Goal: Task Accomplishment & Management: Complete application form

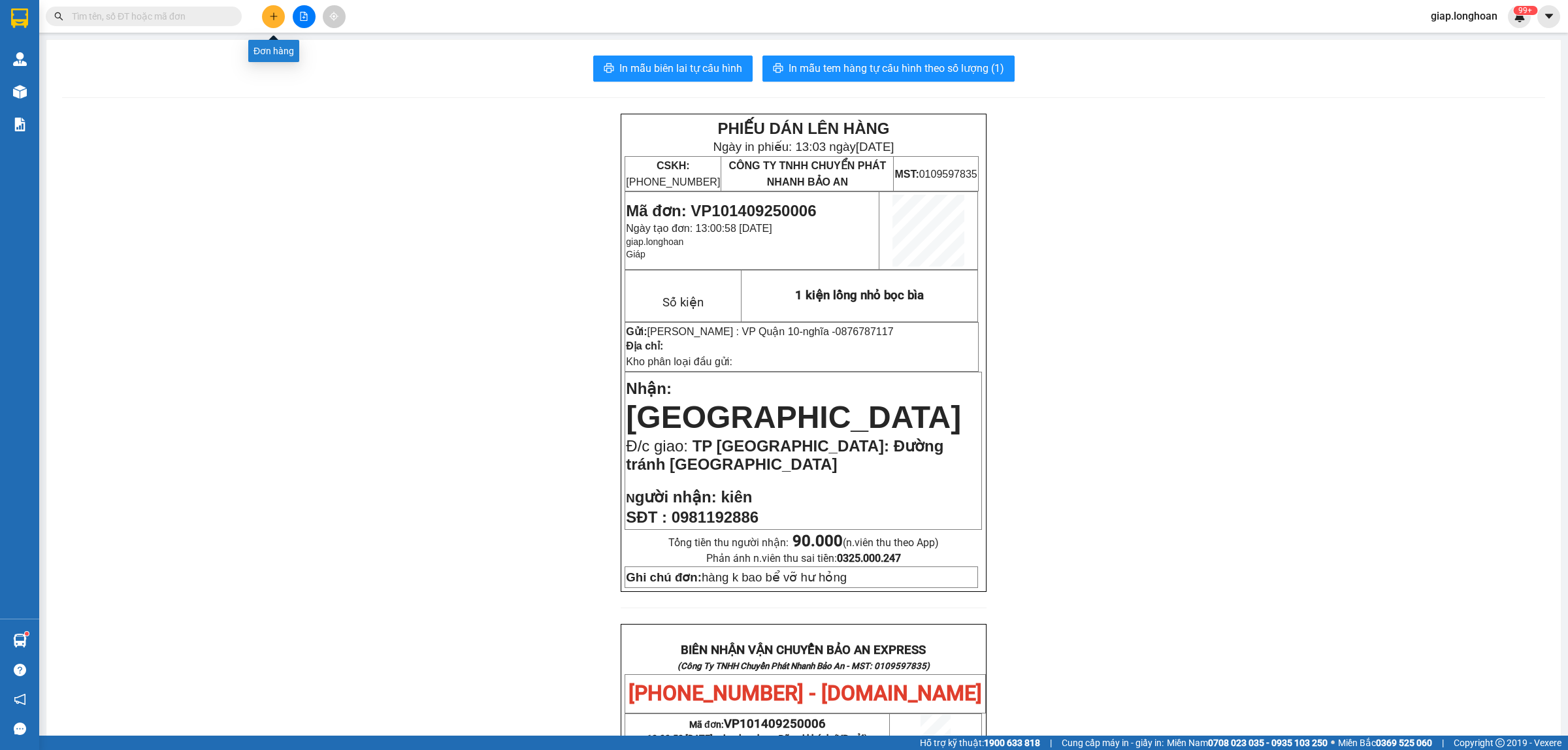
click at [272, 20] on icon "plus" at bounding box center [274, 16] width 9 height 9
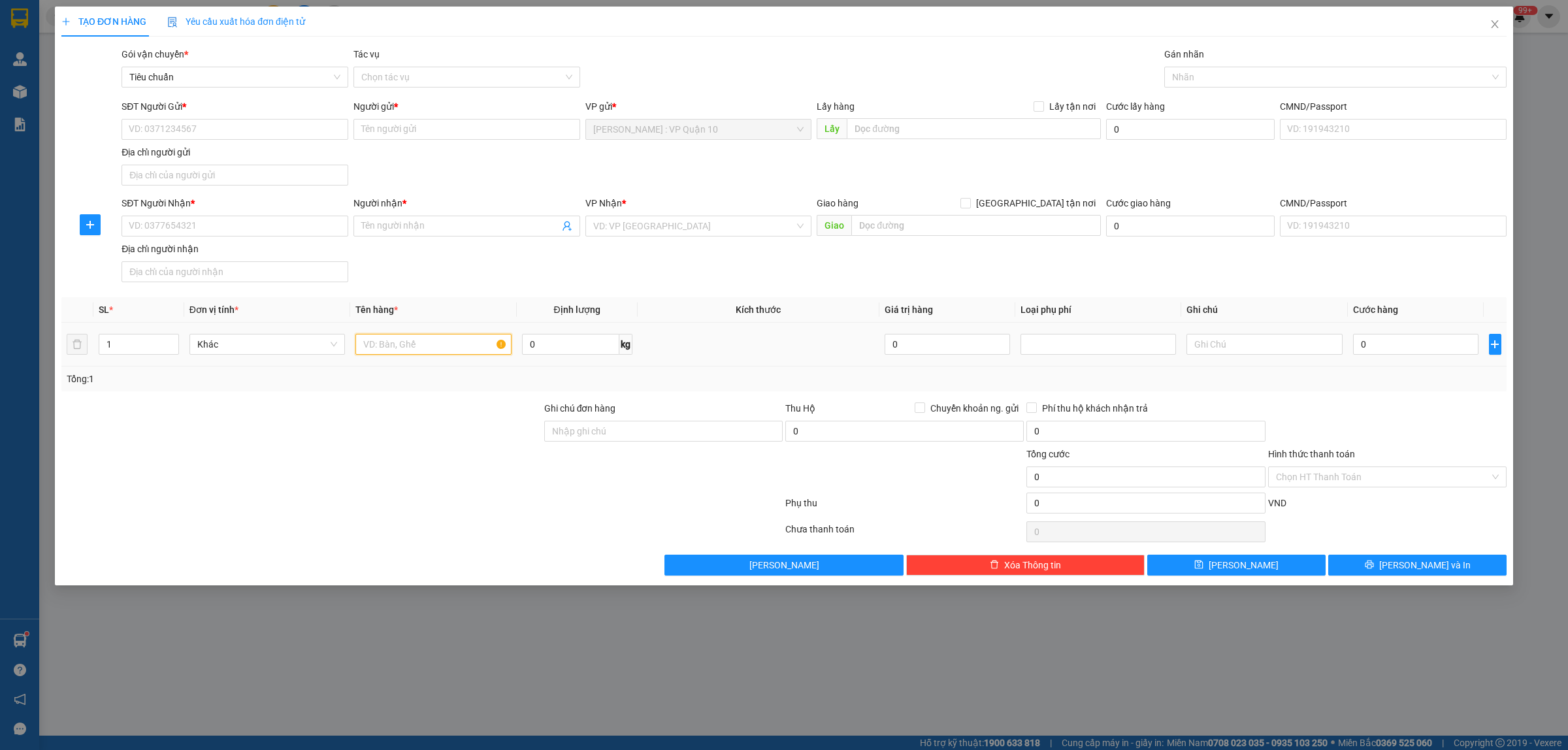
click at [400, 344] on input "text" at bounding box center [433, 344] width 156 height 21
click at [686, 220] on input "search" at bounding box center [694, 226] width 202 height 20
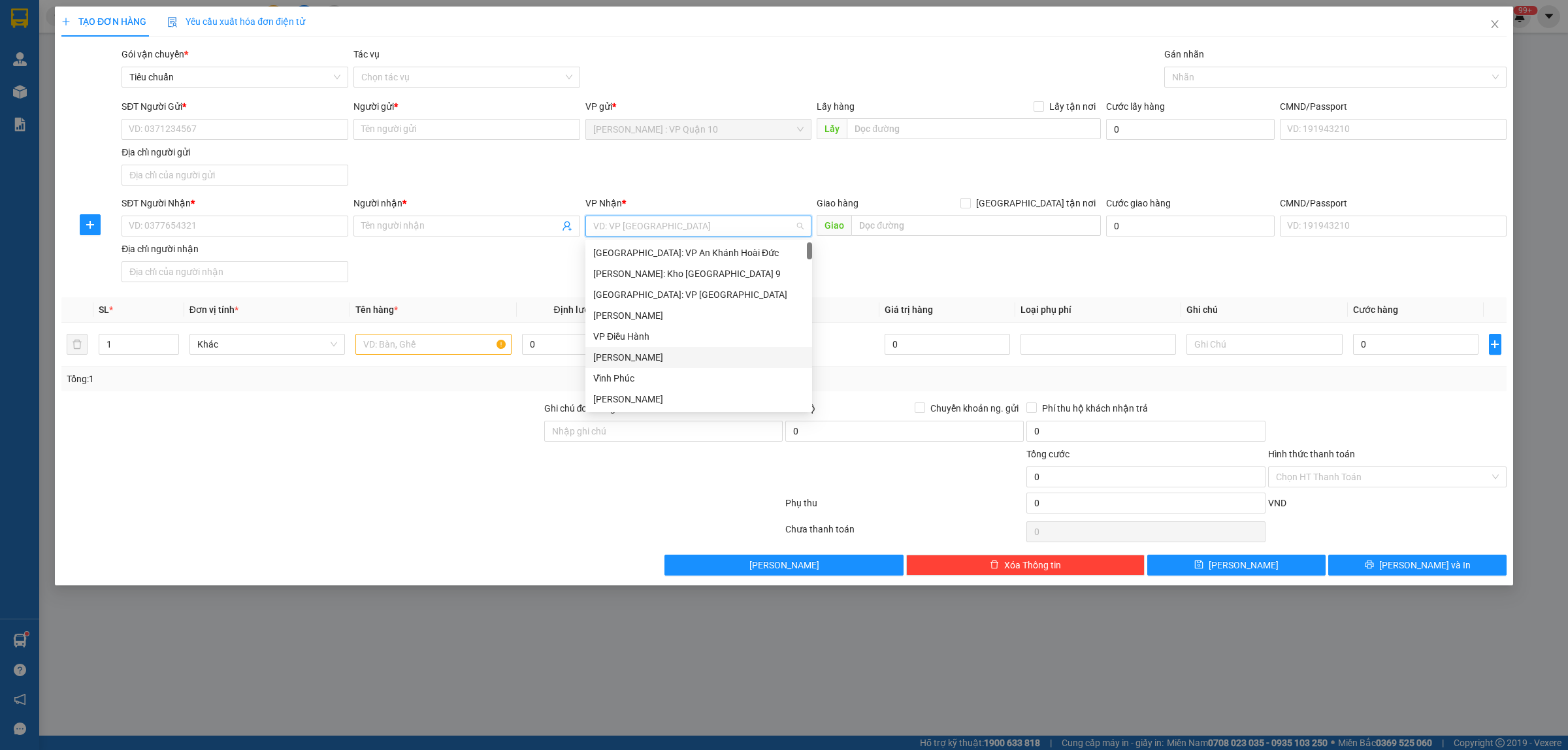
scroll to position [164, 0]
click at [680, 257] on div "[GEOGRAPHIC_DATA] : VP [PERSON_NAME]" at bounding box center [699, 257] width 211 height 15
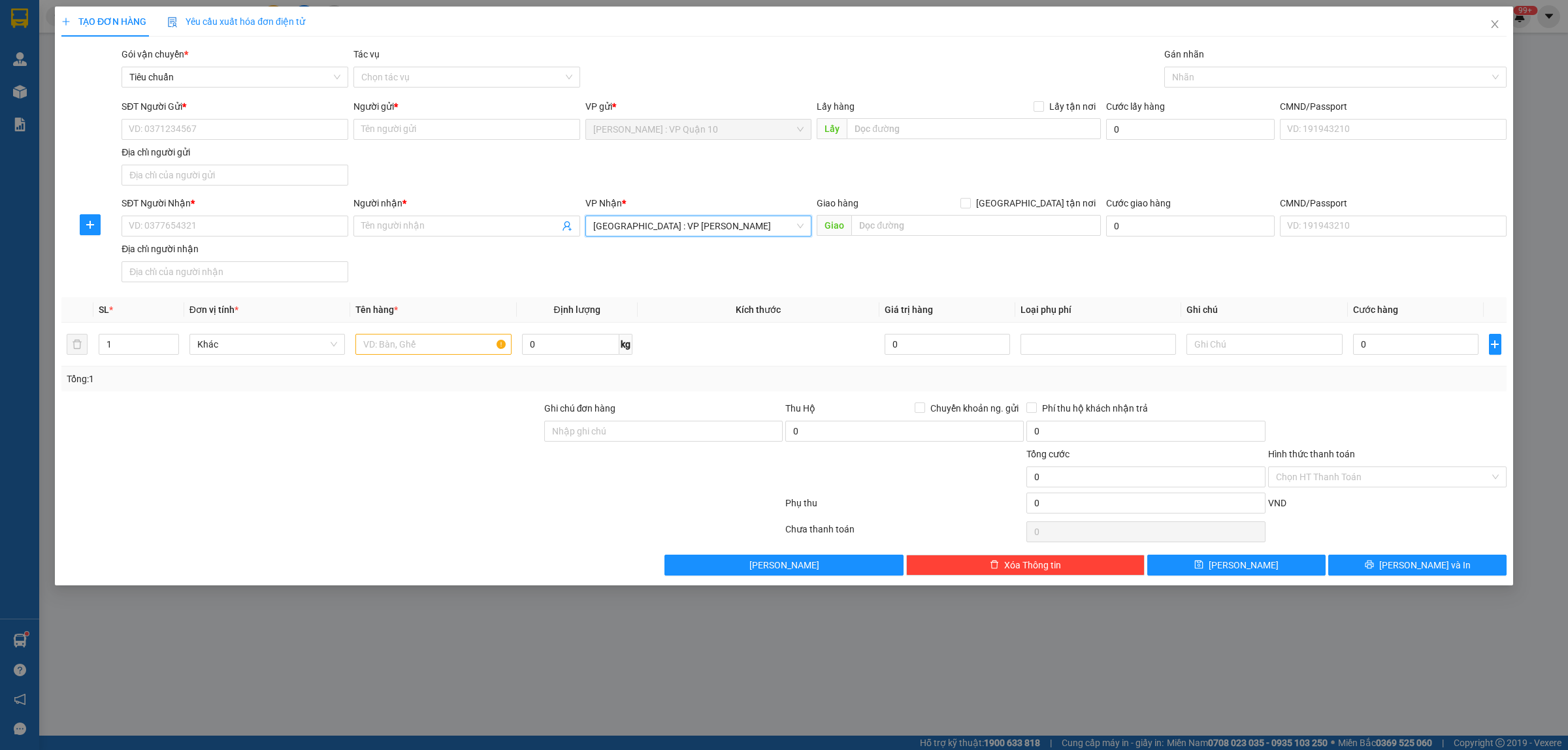
drag, startPoint x: 1226, startPoint y: 82, endPoint x: 1229, endPoint y: 41, distance: 41.1
click at [1230, 62] on div "Gán nhãn Nhãn" at bounding box center [1335, 69] width 342 height 46
type input "gi"
click at [515, 430] on div at bounding box center [301, 423] width 483 height 46
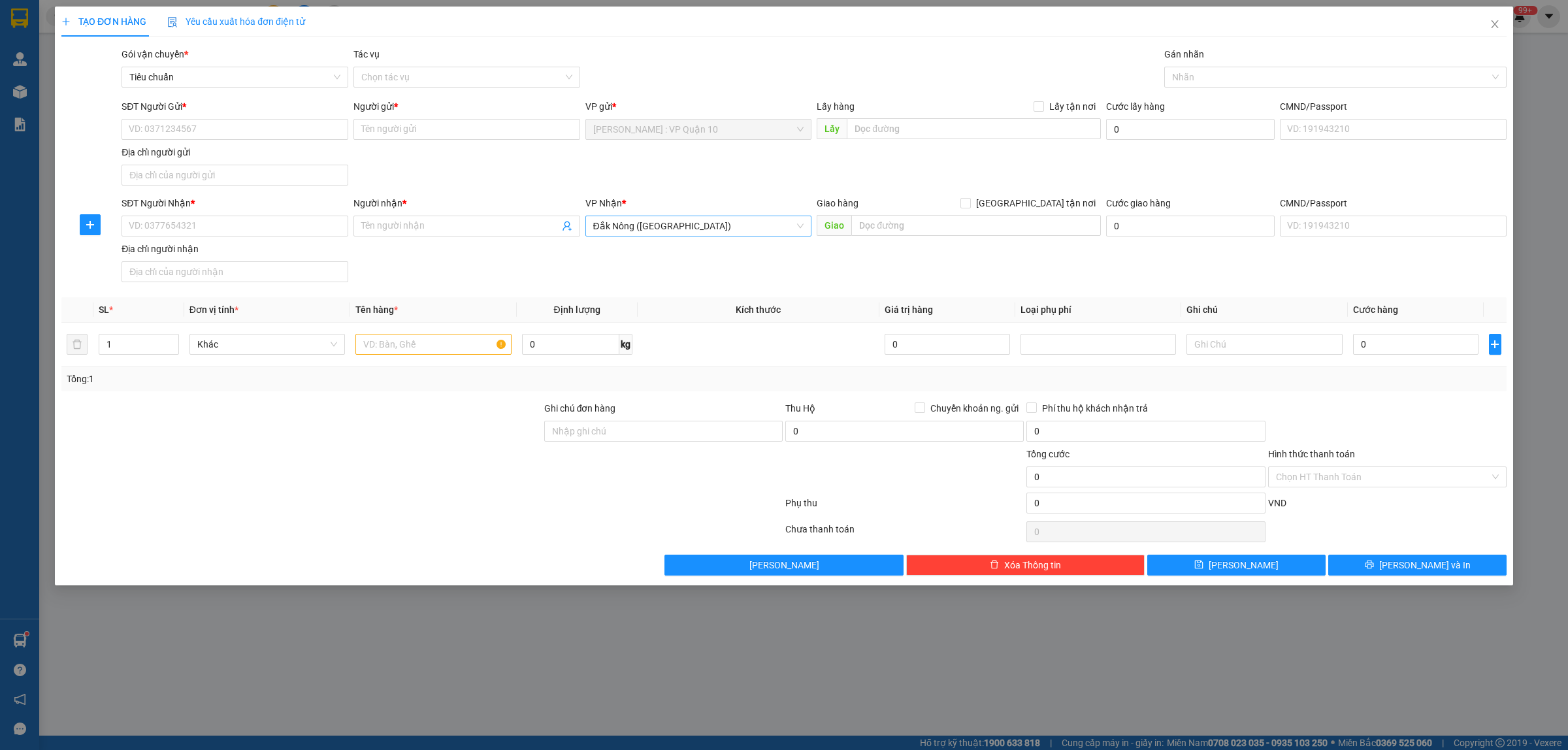
click at [651, 224] on span "Đắk Nông ([GEOGRAPHIC_DATA])" at bounding box center [699, 226] width 211 height 20
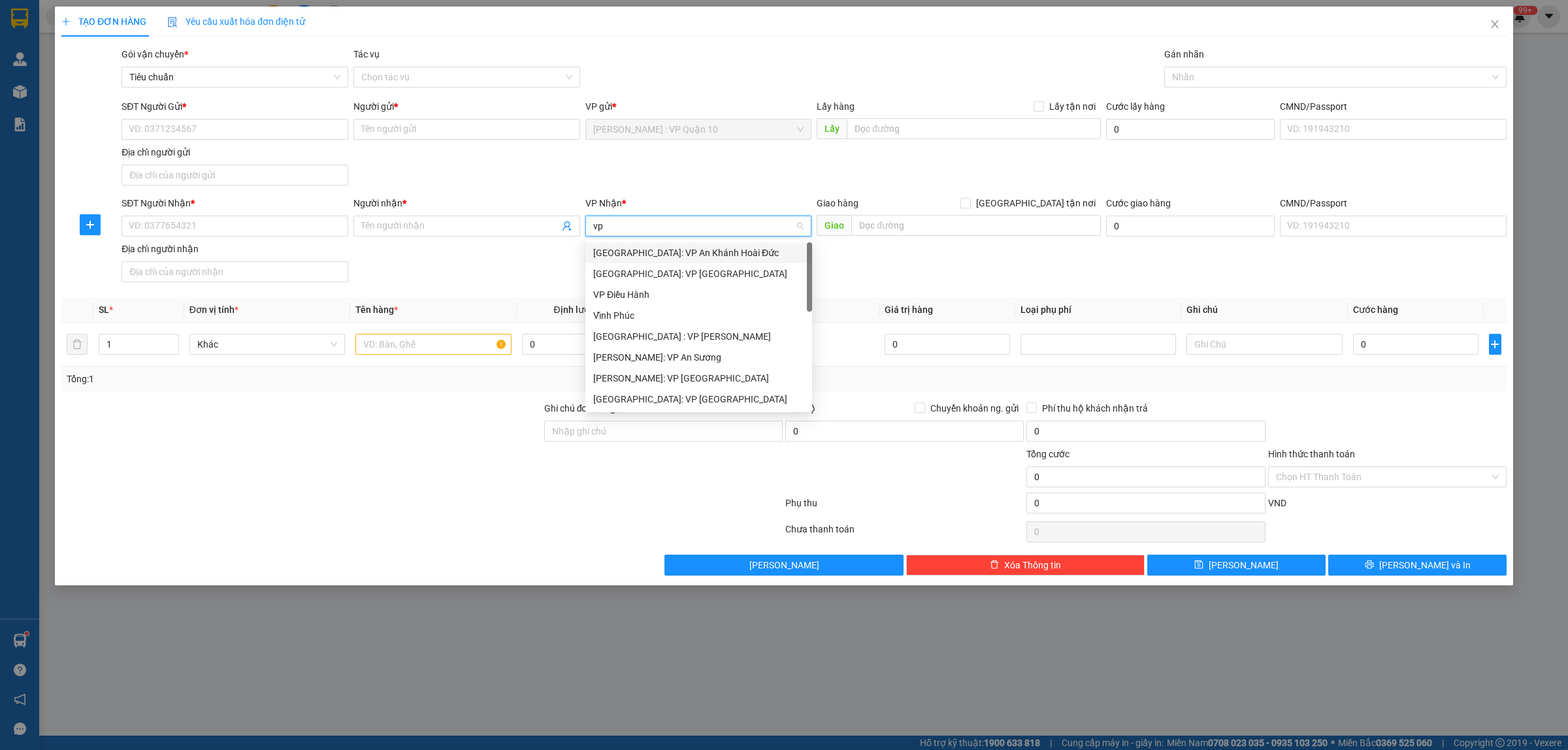
type input "v"
click at [694, 341] on div "[GEOGRAPHIC_DATA] : VP [PERSON_NAME]" at bounding box center [699, 336] width 211 height 15
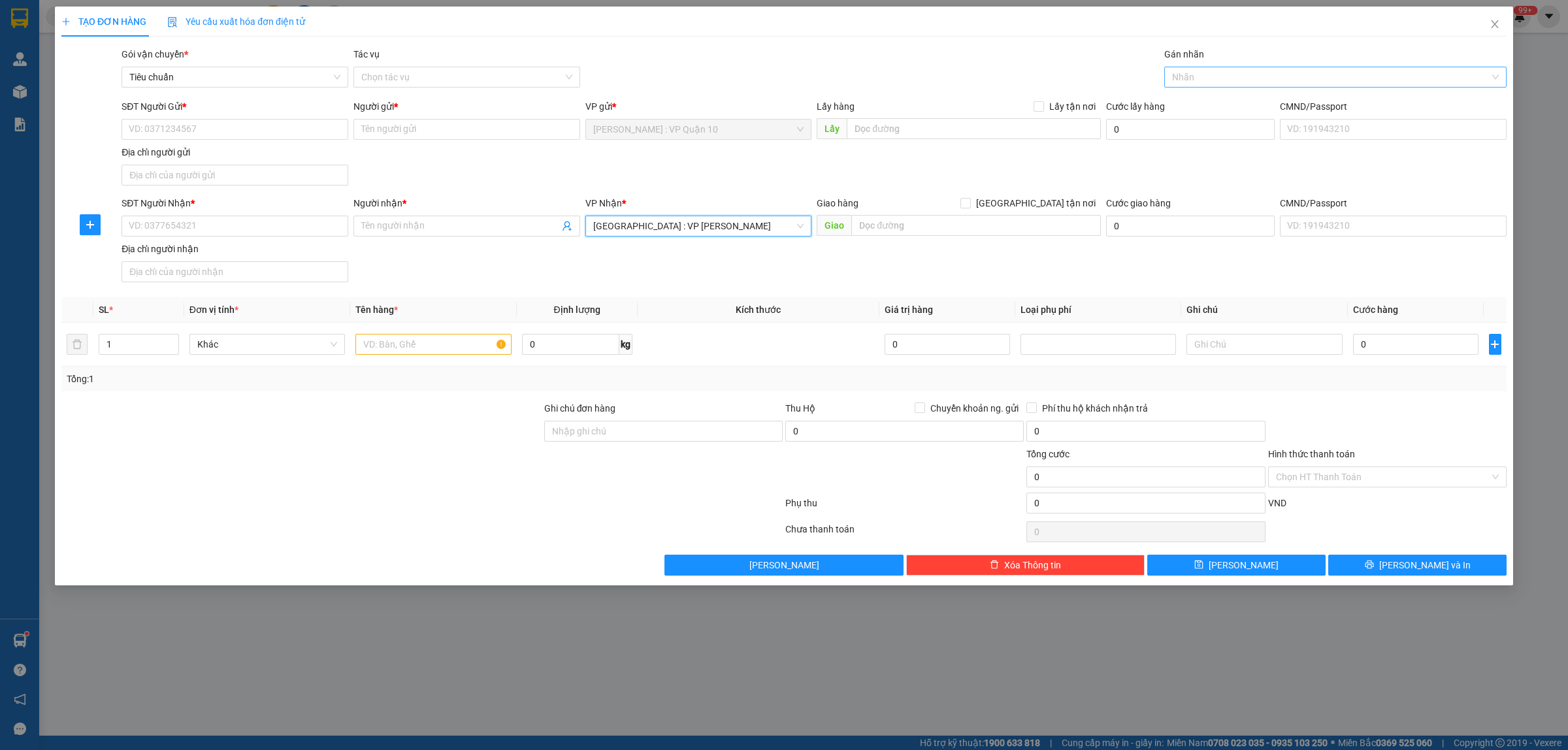
click at [1206, 80] on div at bounding box center [1328, 77] width 322 height 16
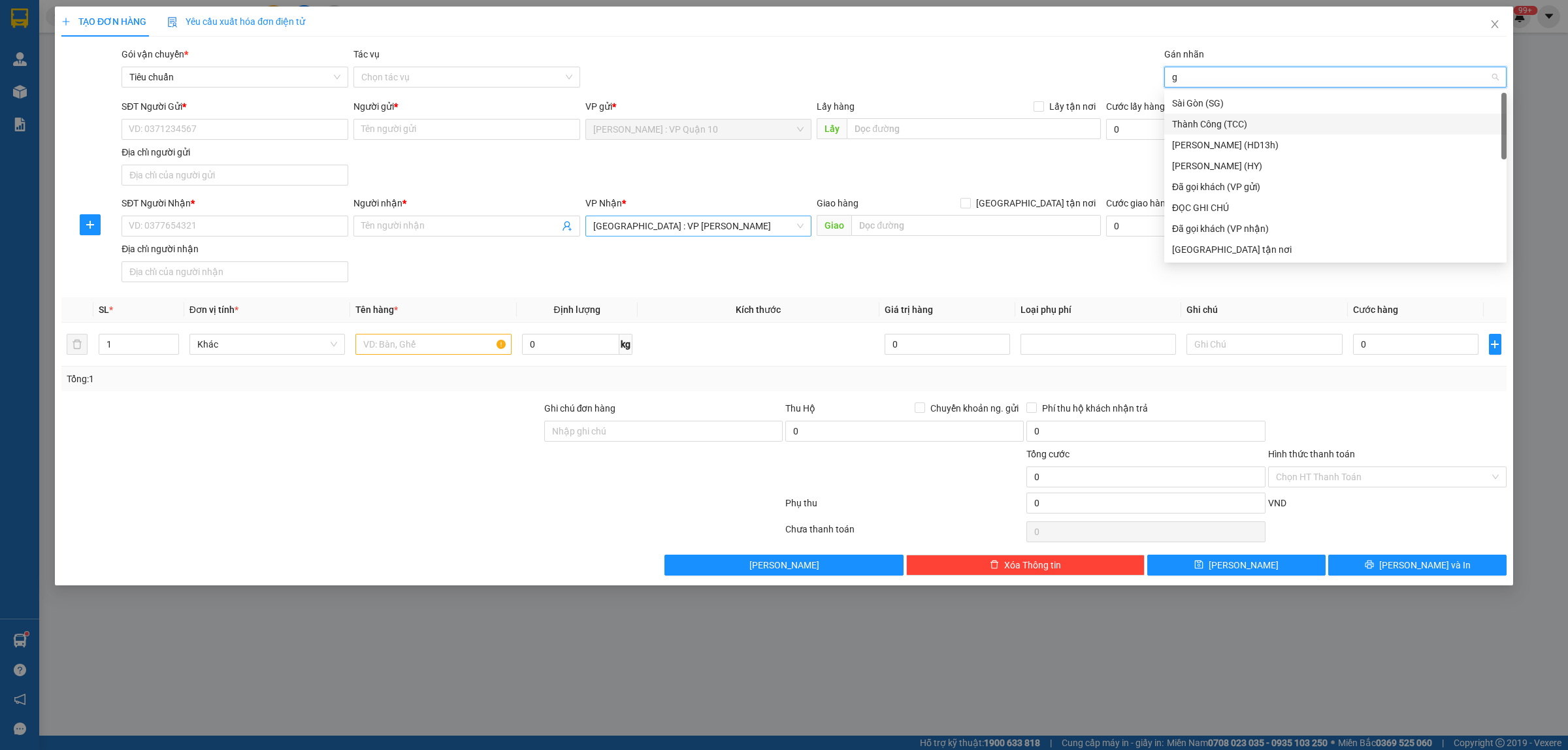
type input "gi"
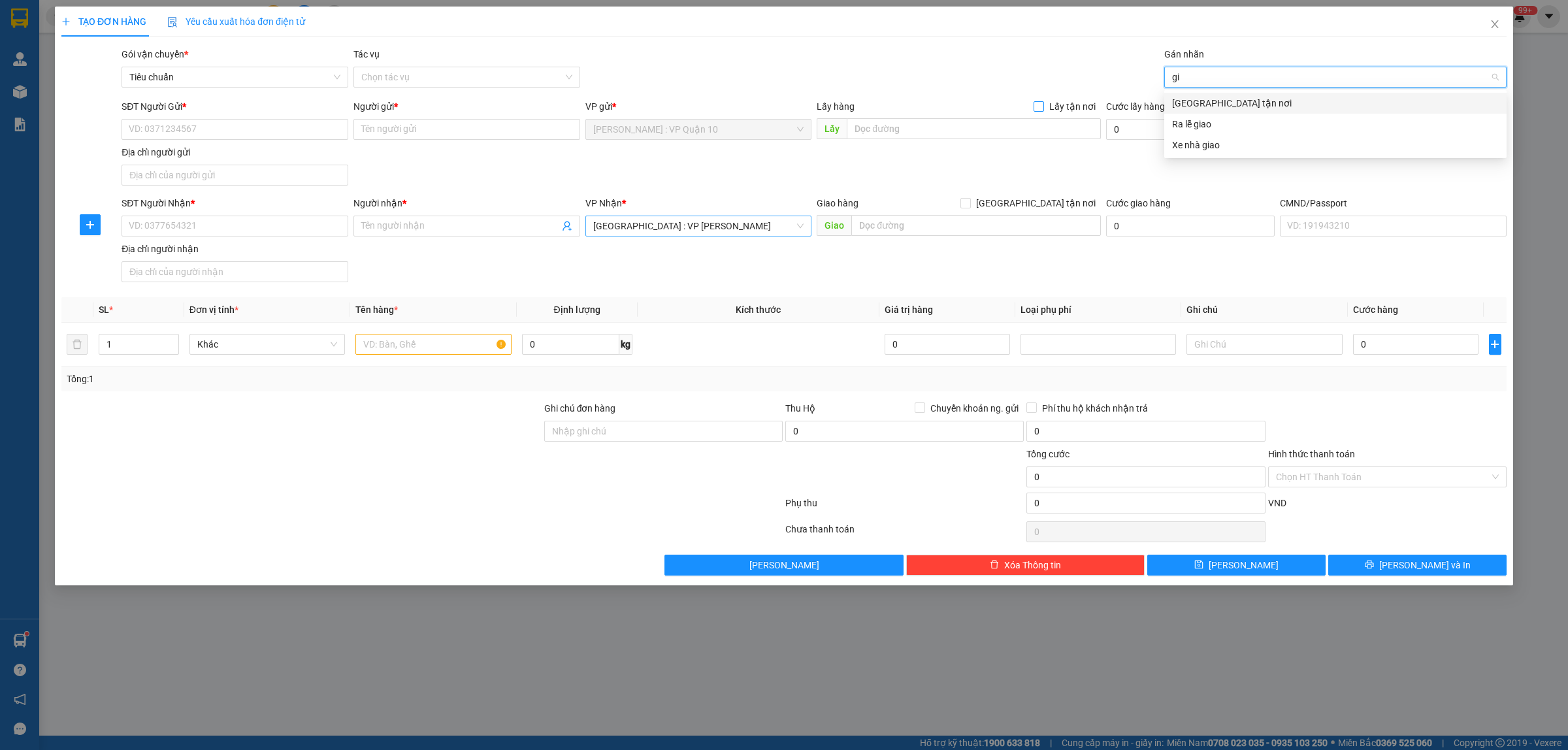
drag, startPoint x: 1214, startPoint y: 102, endPoint x: 1040, endPoint y: 105, distance: 174.0
click at [1213, 104] on div "[GEOGRAPHIC_DATA] tận nơi" at bounding box center [1335, 104] width 326 height 15
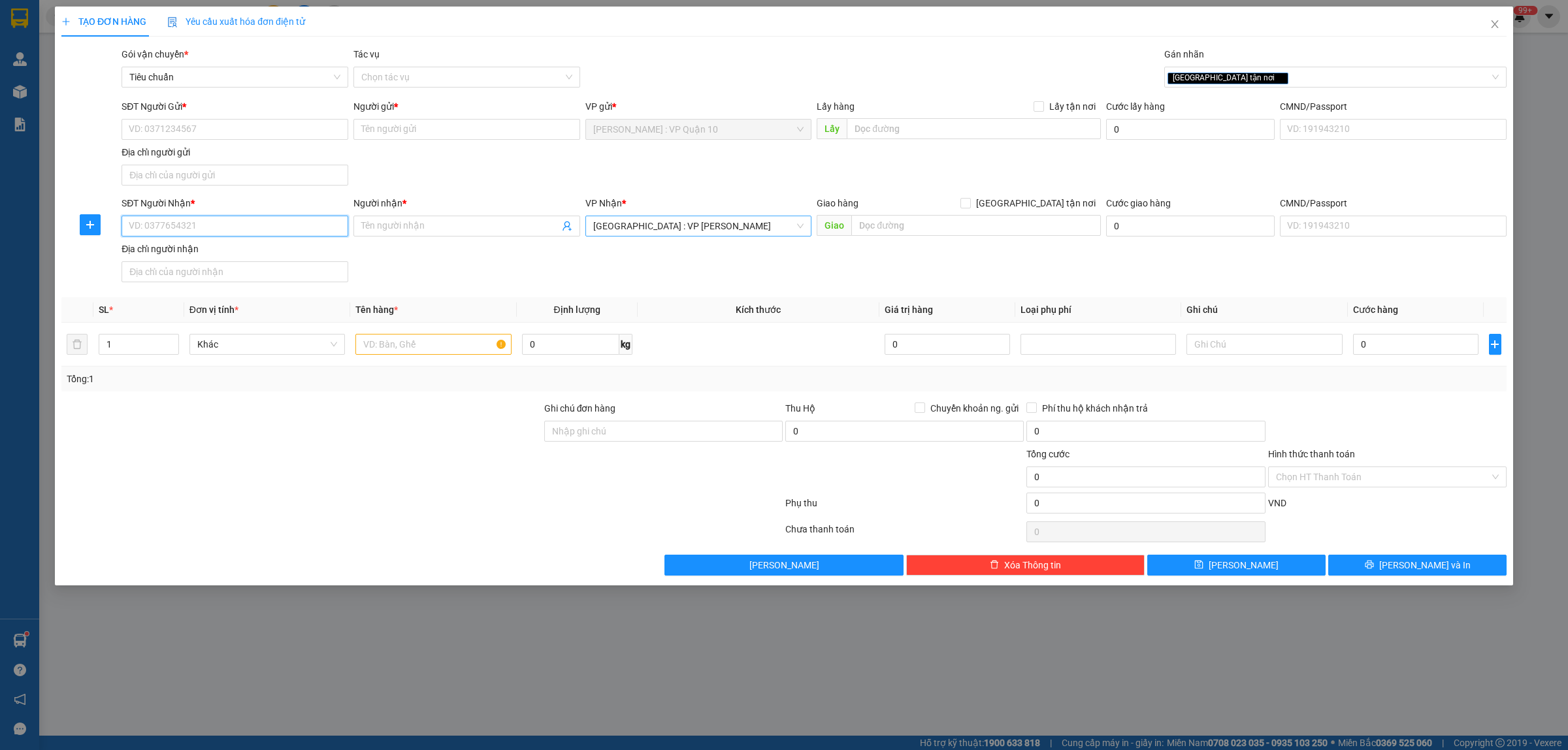
click at [204, 224] on input "SĐT Người Nhận *" at bounding box center [235, 226] width 227 height 21
type input "0848966559"
click at [412, 224] on input "Người nhận *" at bounding box center [460, 226] width 198 height 15
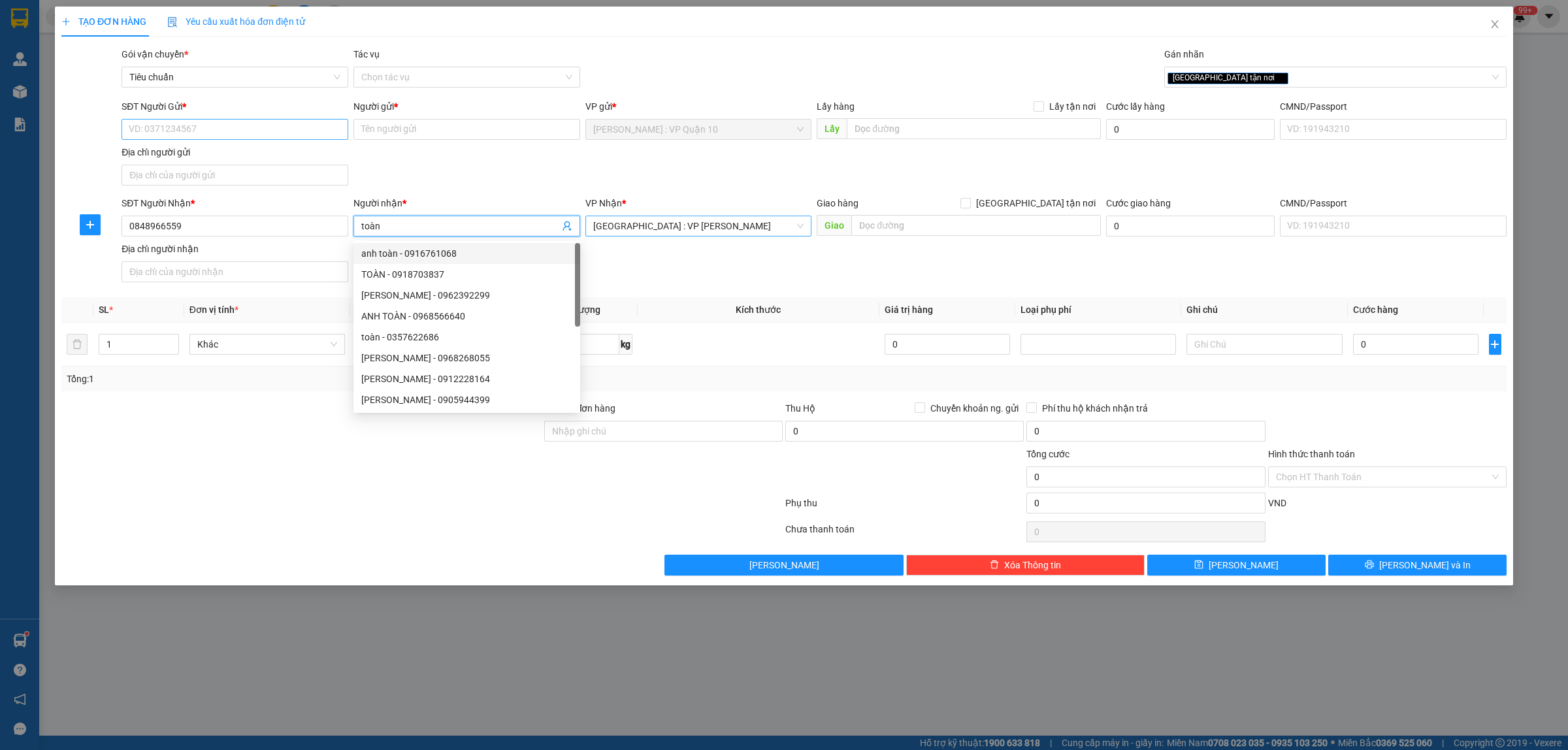
type input "toàn"
click at [160, 123] on input "SĐT Người Gửi *" at bounding box center [235, 129] width 227 height 21
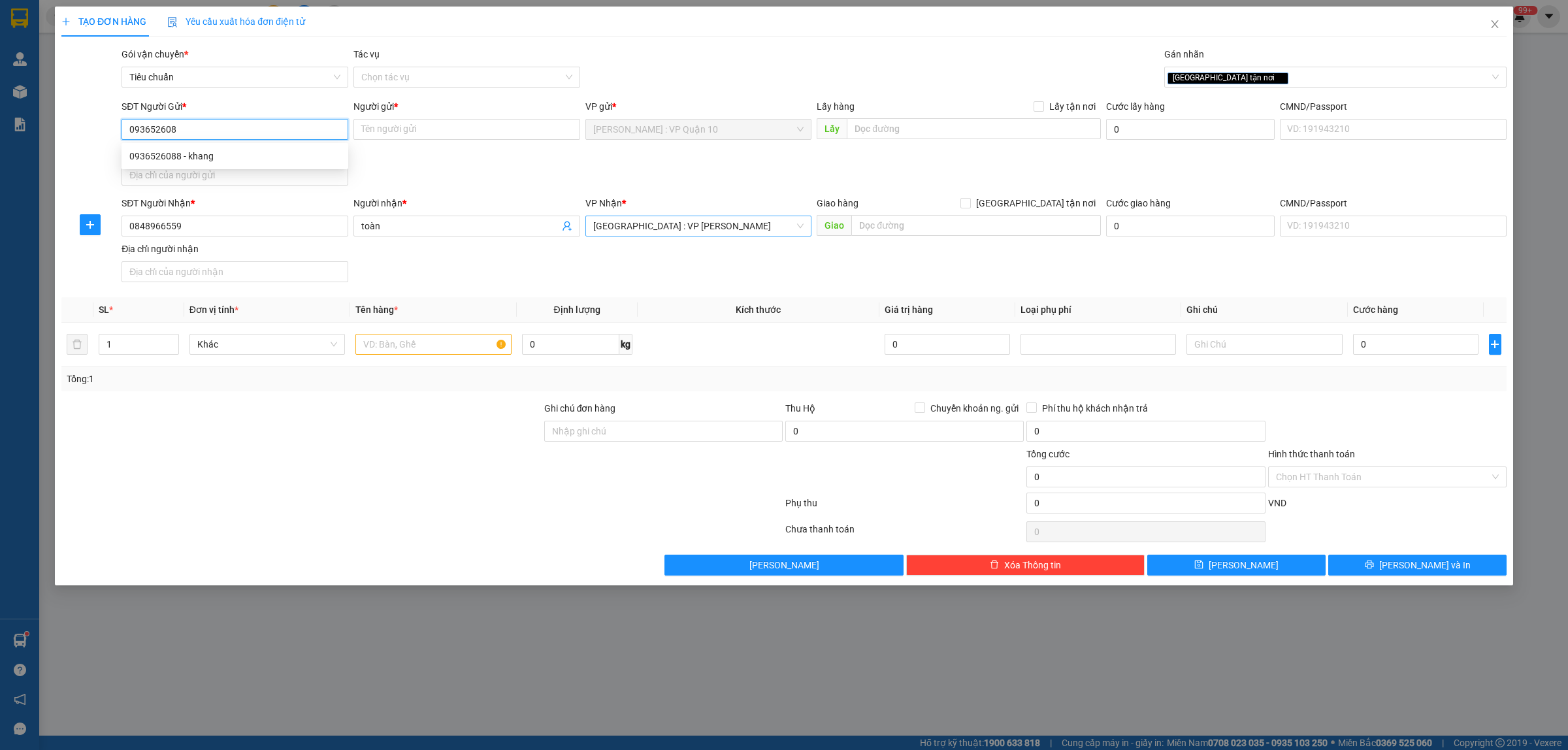
type input "0936526088"
drag, startPoint x: 144, startPoint y: 151, endPoint x: 537, endPoint y: 294, distance: 418.2
click at [145, 152] on div "0936526088 - khang" at bounding box center [235, 156] width 211 height 15
type input "khang"
type input "0936526088"
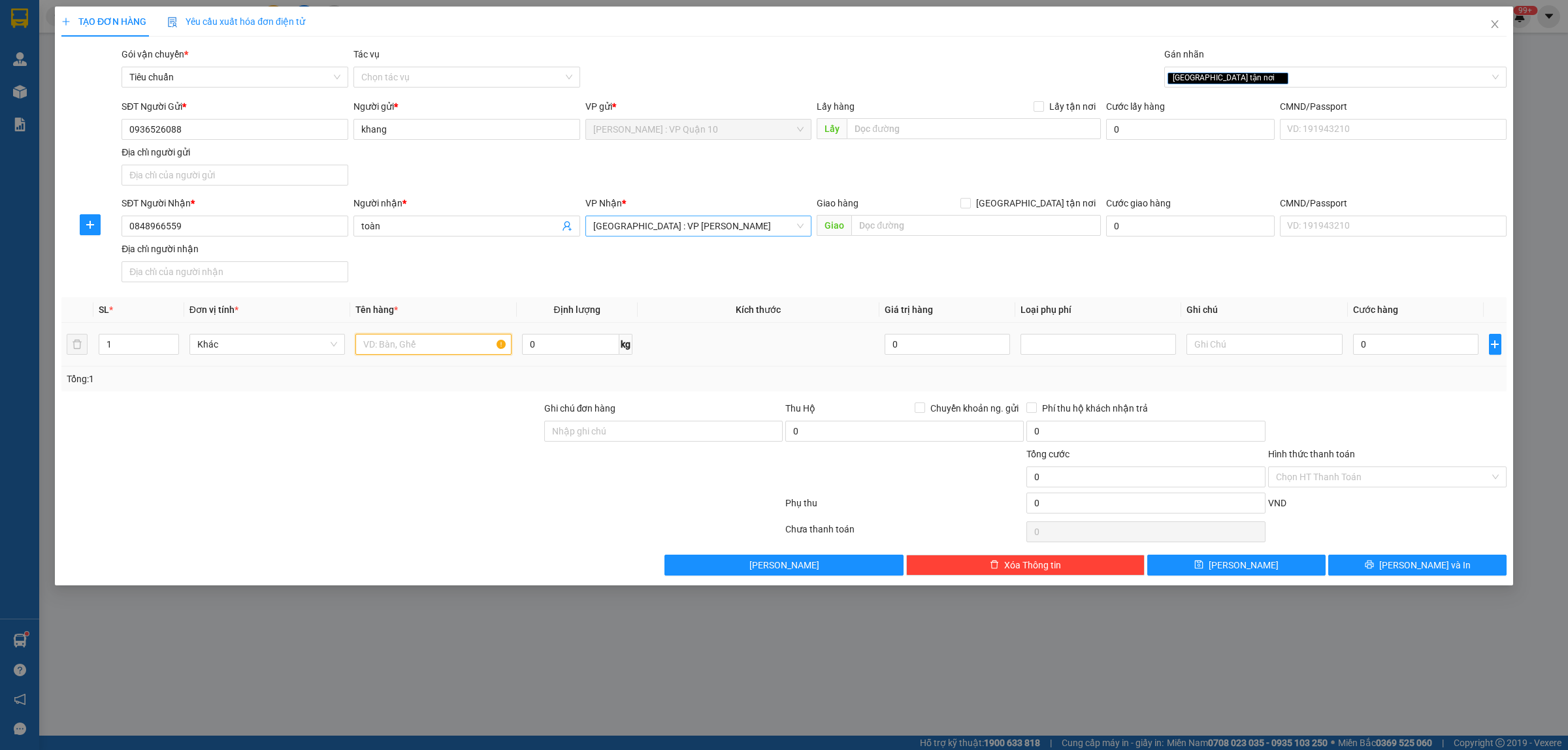
click at [389, 345] on input "text" at bounding box center [433, 344] width 156 height 21
type input "1 thùng giấy"
click at [651, 423] on input "Ghi chú đơn hàng" at bounding box center [663, 431] width 239 height 21
type input "hàng k bao bể vỡ hư hỏng"
click at [888, 229] on input "text" at bounding box center [976, 226] width 249 height 21
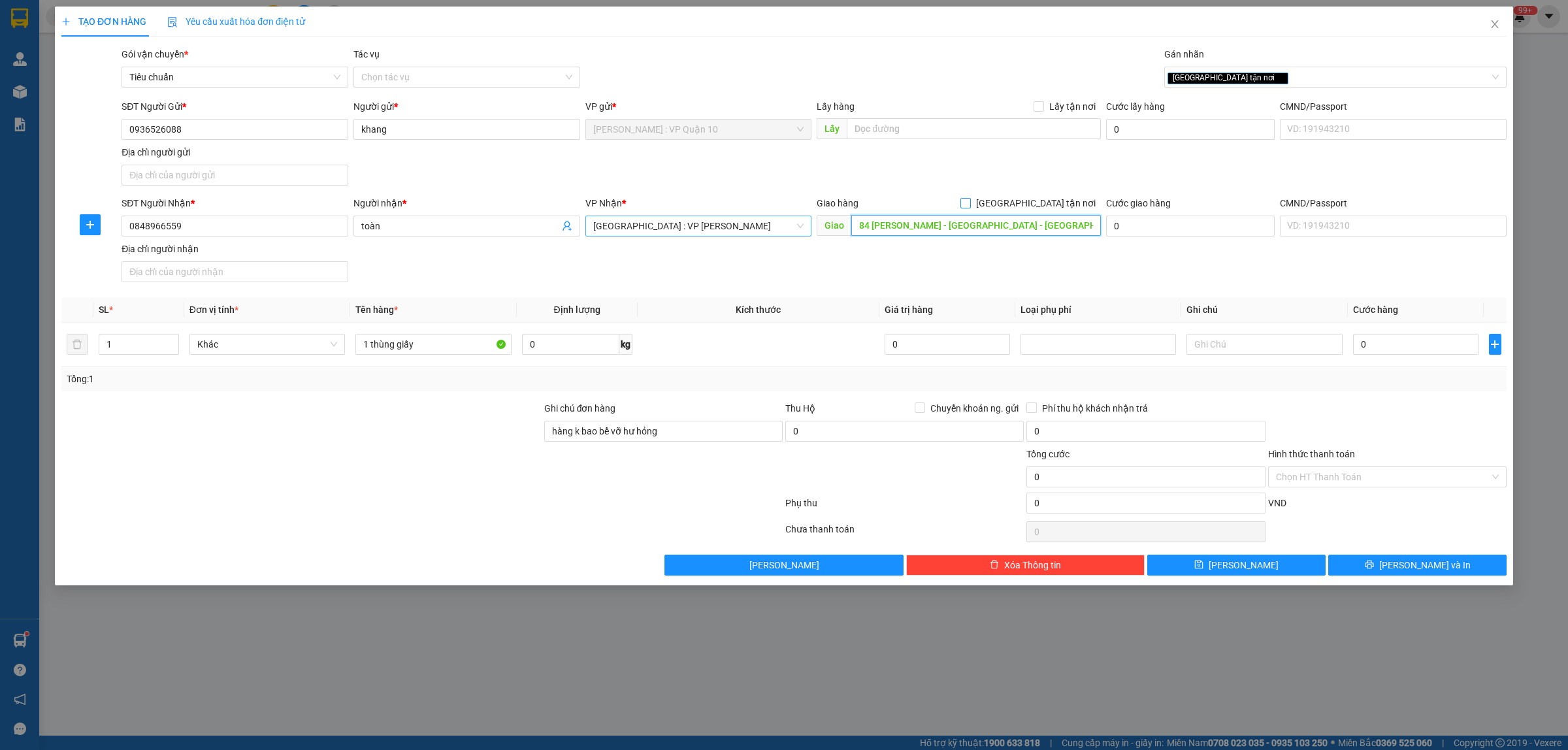
type input "84 [PERSON_NAME] - [GEOGRAPHIC_DATA] - [GEOGRAPHIC_DATA]"
drag, startPoint x: 1036, startPoint y: 200, endPoint x: 1031, endPoint y: 207, distance: 8.6
click at [969, 201] on input "[GEOGRAPHIC_DATA] tận nơi" at bounding box center [965, 203] width 9 height 9
checkbox input "true"
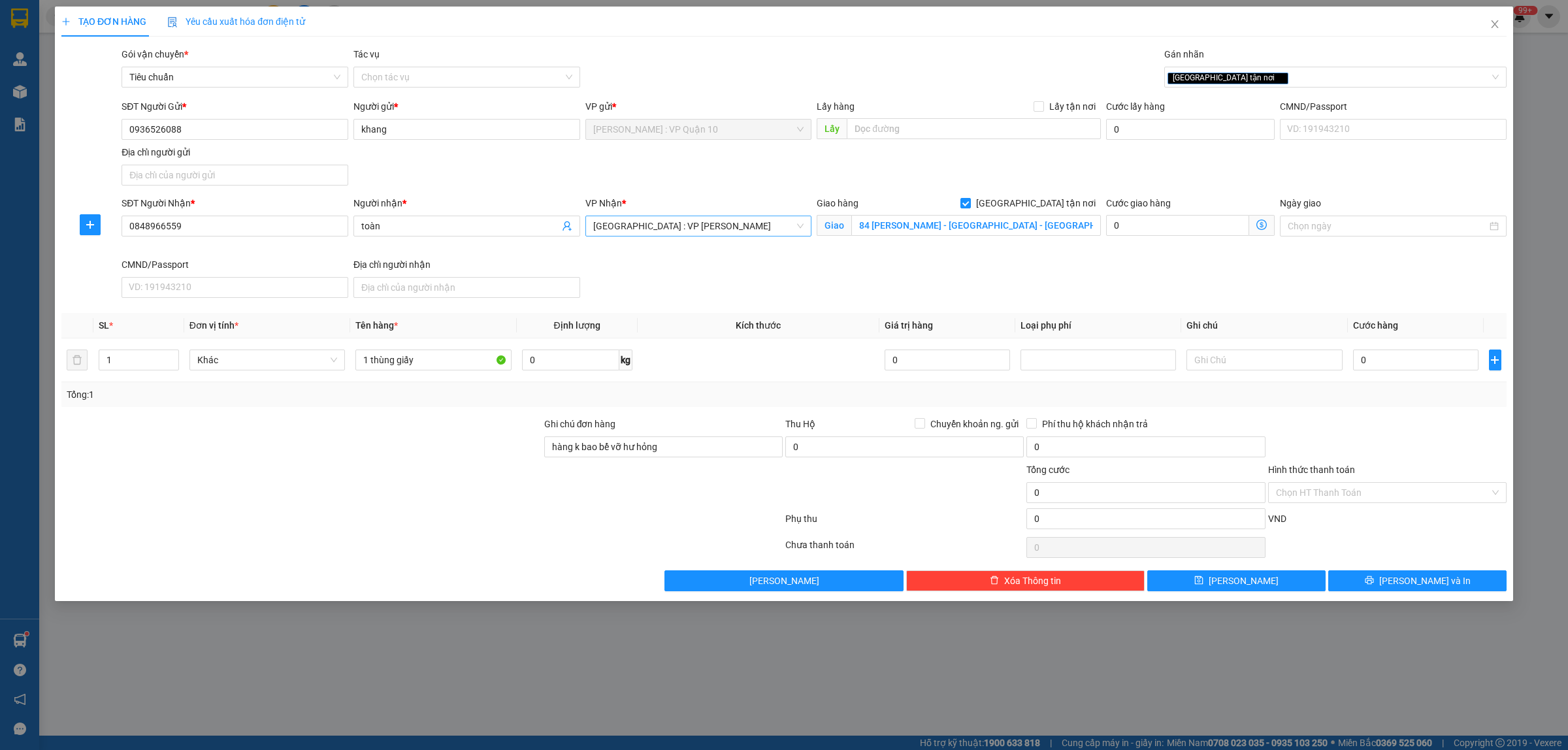
click at [1402, 426] on div at bounding box center [1387, 439] width 241 height 46
click at [1406, 364] on input "0" at bounding box center [1416, 360] width 125 height 21
type input "20"
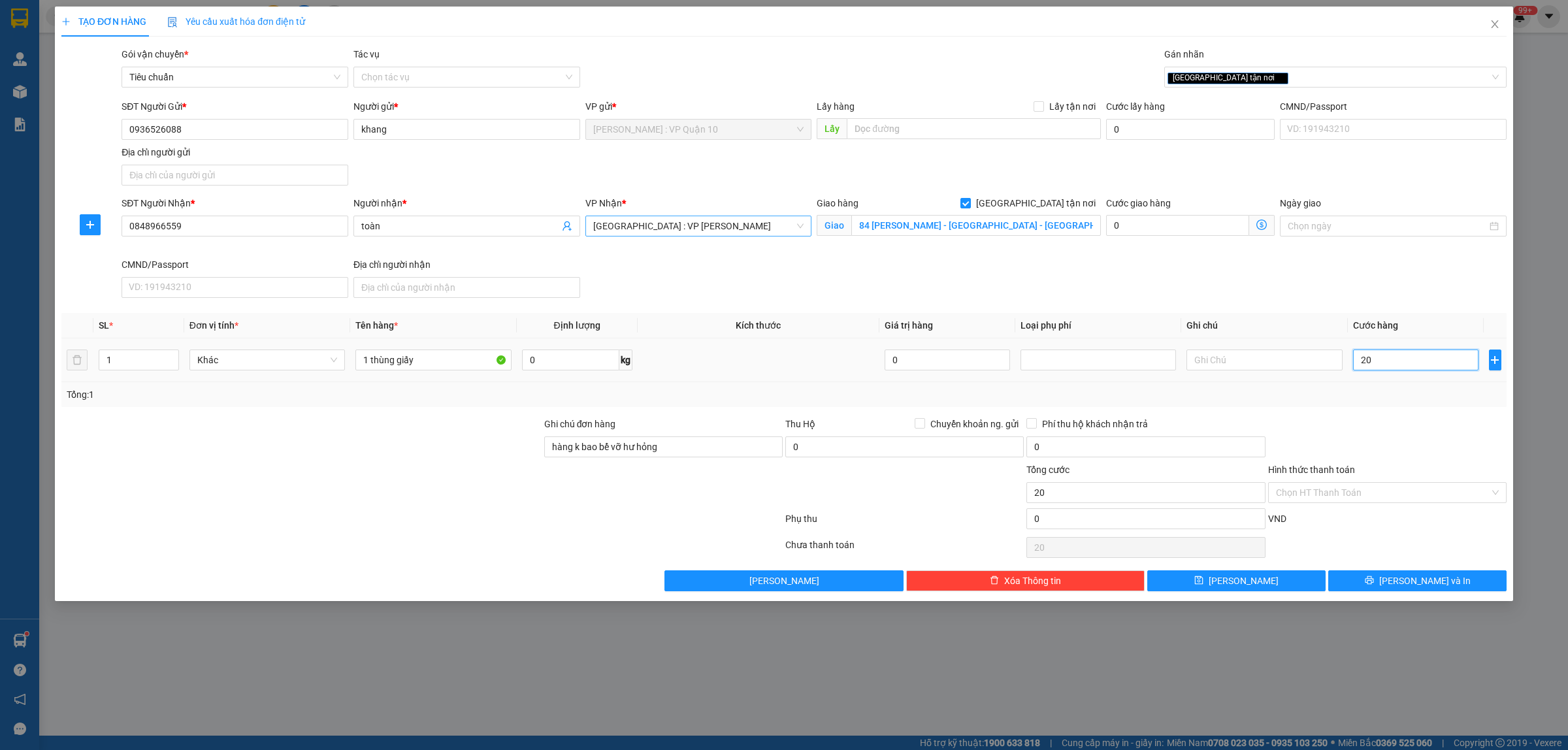
type input "210"
type input "2.100"
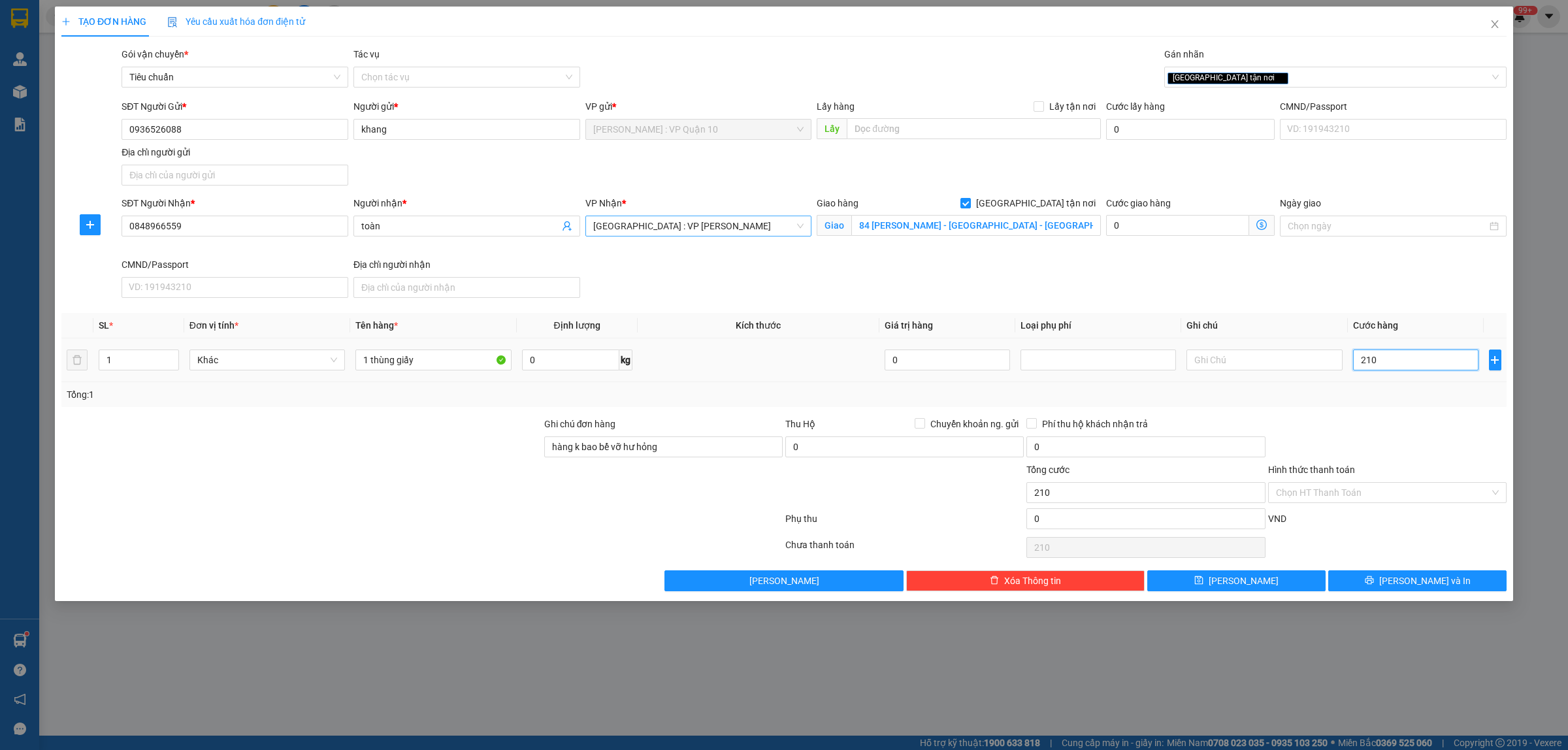
type input "2.100"
type input "21.000"
type input "210.000"
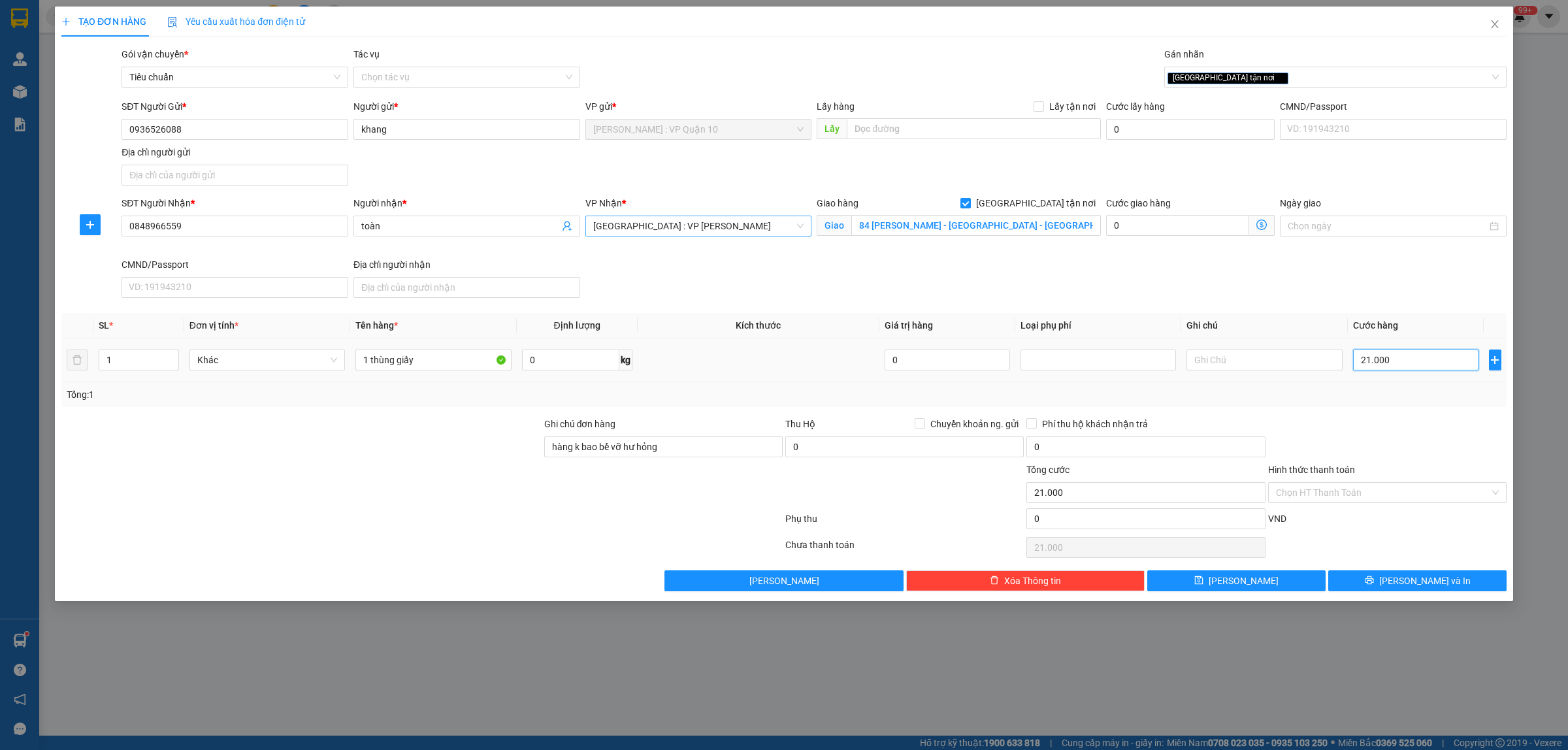
type input "210.000"
click at [1333, 491] on input "Hình thức thanh toán" at bounding box center [1383, 493] width 214 height 20
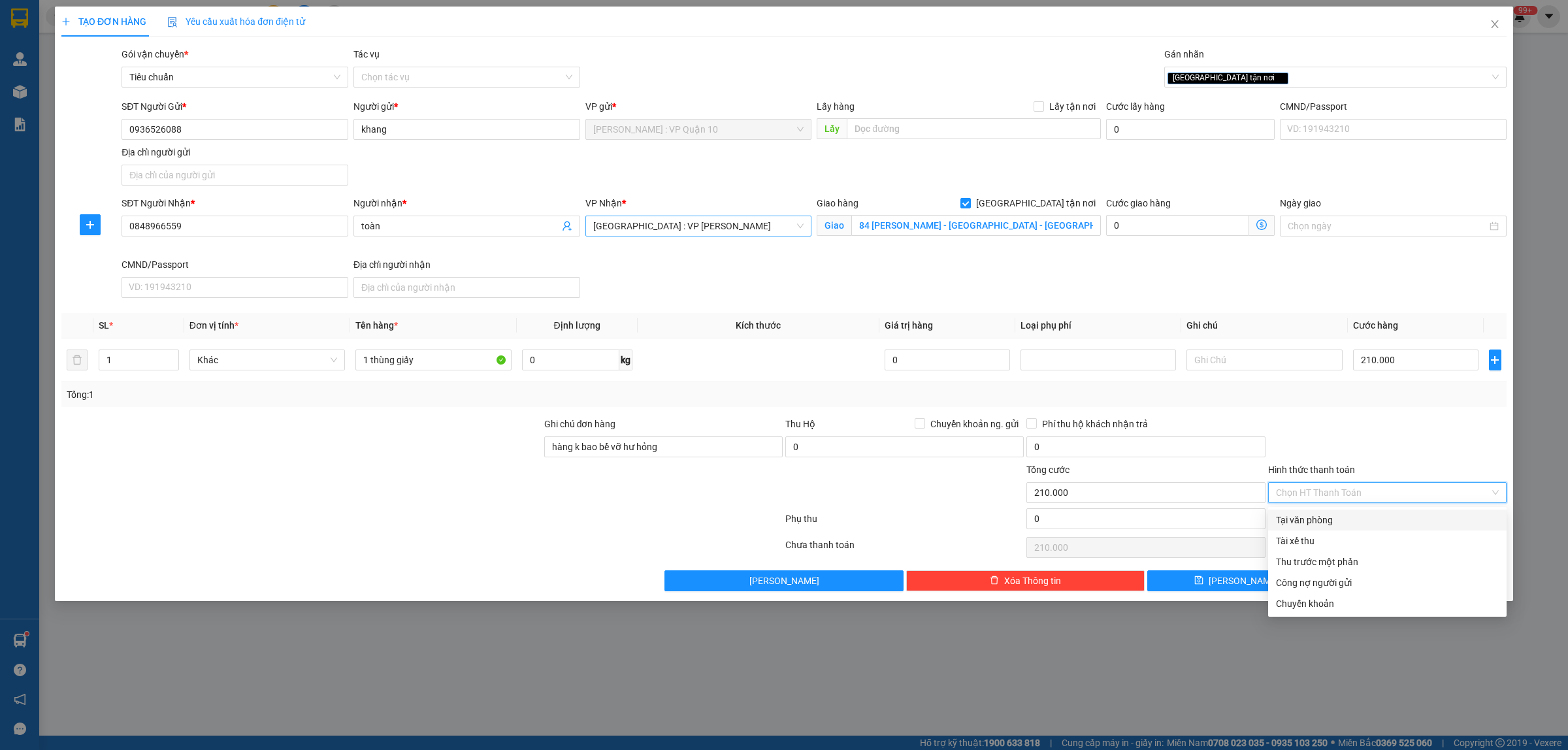
click at [1325, 518] on div "Tại văn phòng" at bounding box center [1387, 520] width 223 height 15
type input "0"
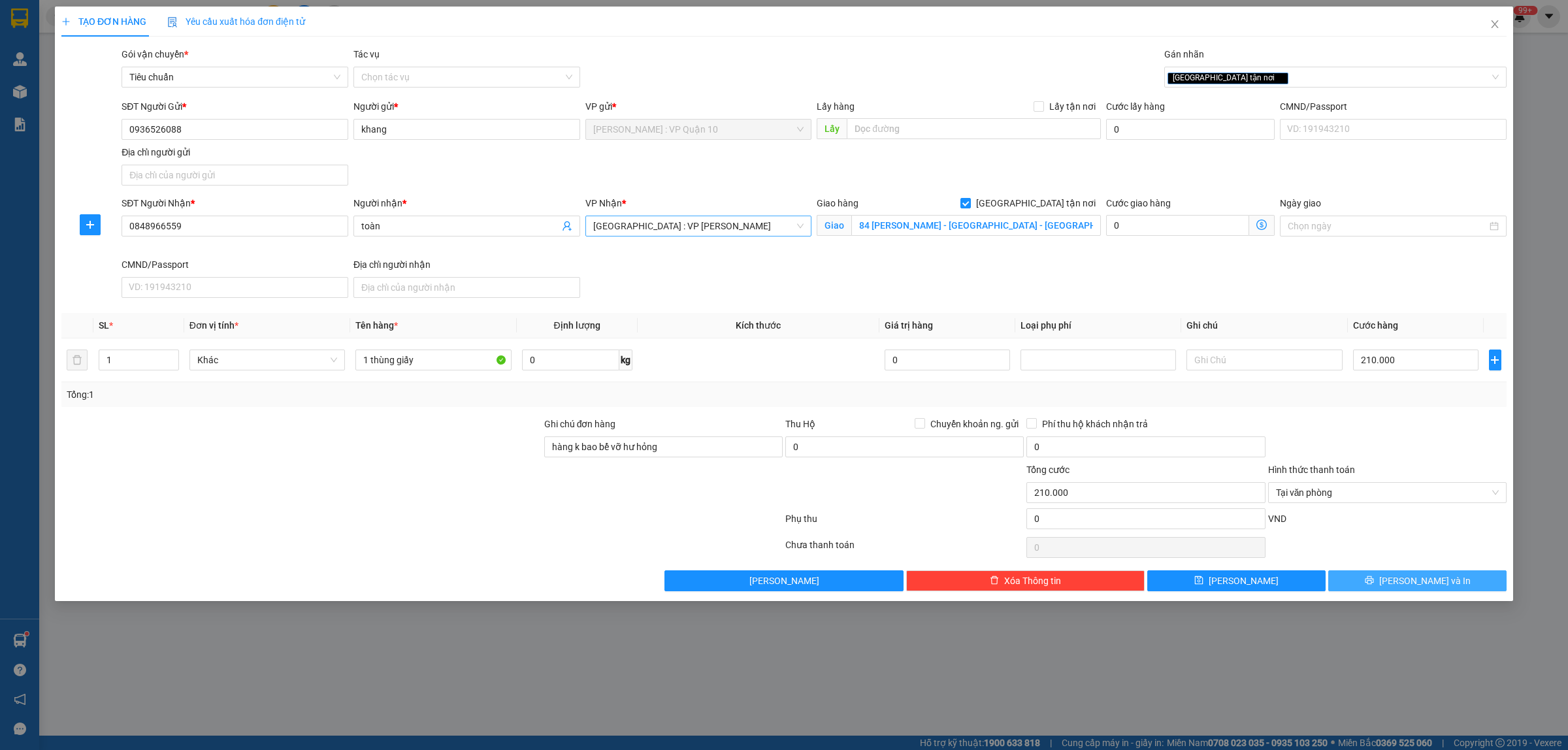
click at [1387, 589] on button "[PERSON_NAME] và In" at bounding box center [1417, 581] width 178 height 21
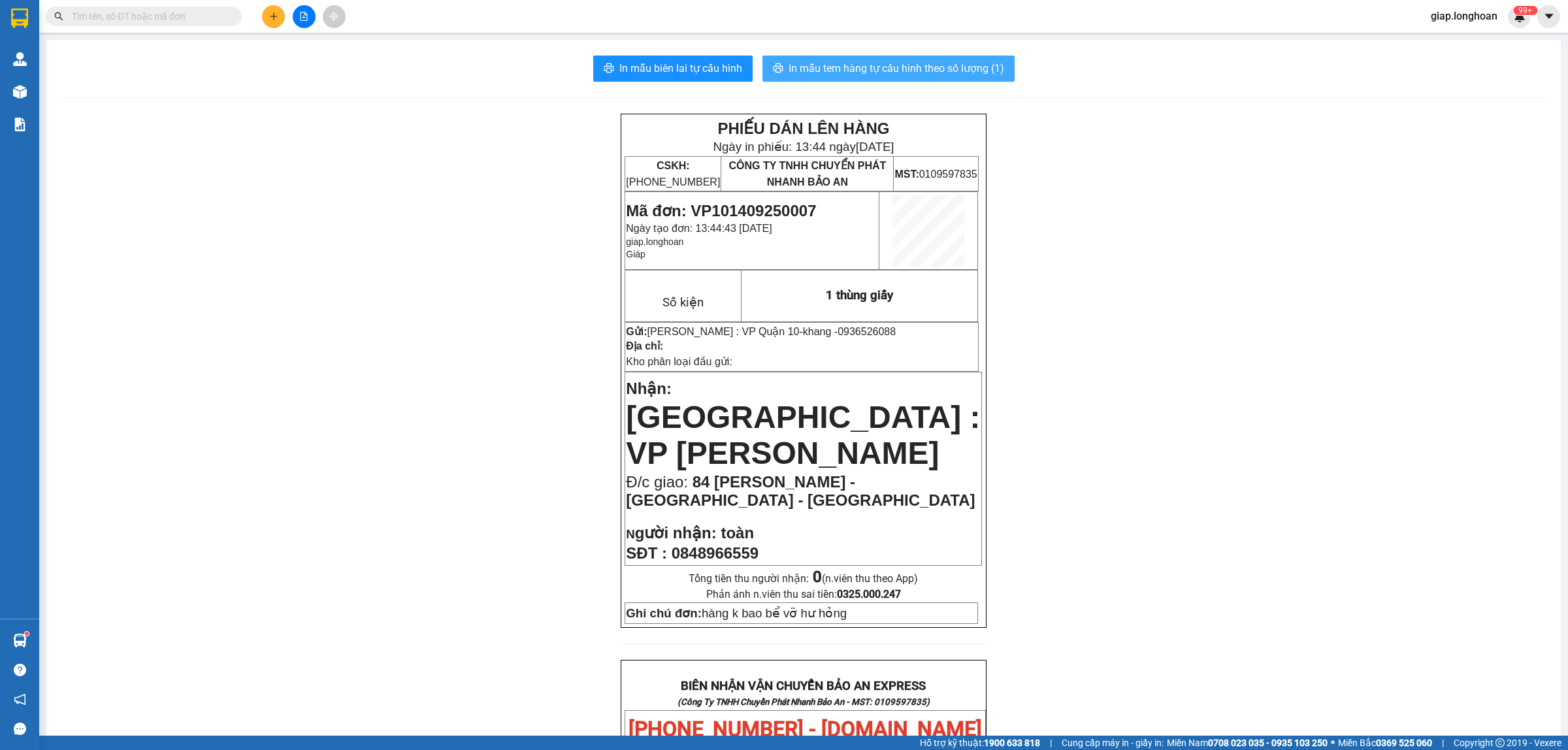
click at [899, 62] on span "In mẫu tem hàng tự cấu hình theo số lượng (1)" at bounding box center [896, 68] width 216 height 16
click at [1169, 305] on div "PHIẾU DÁN LÊN HÀNG Ngày in phiếu: 13:45 [DATE] CSKH: [PHONE_NUMBER] CÔNG TY TNH…" at bounding box center [803, 703] width 1483 height 1180
